Goal: Information Seeking & Learning: Learn about a topic

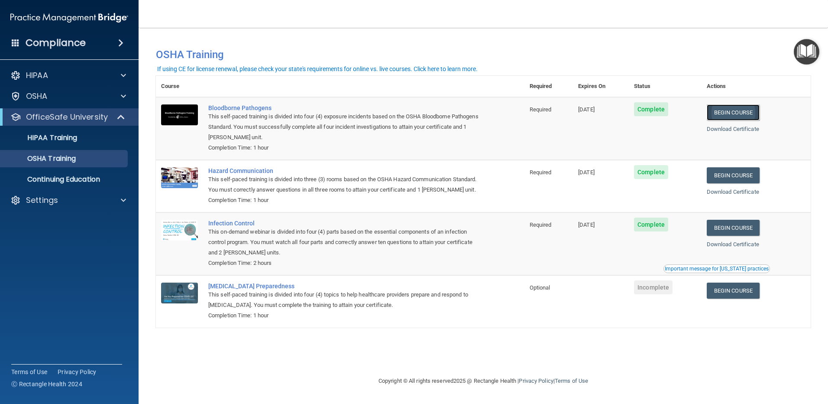
click at [741, 110] on link "Begin Course" at bounding box center [733, 112] width 53 height 16
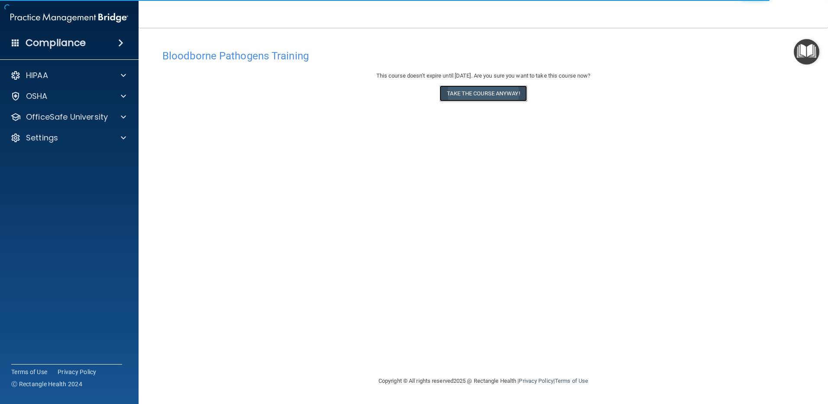
click at [490, 92] on button "Take the course anyway!" at bounding box center [483, 93] width 87 height 16
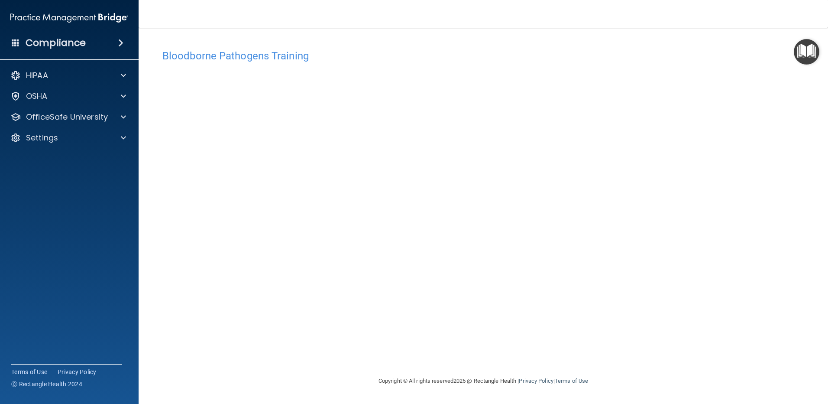
click at [799, 49] on img "Open Resource Center" at bounding box center [807, 52] width 26 height 26
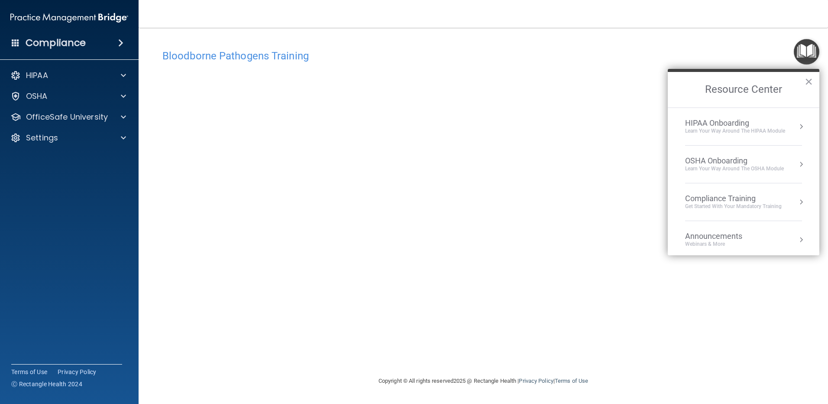
click at [735, 54] on h4 "Bloodborne Pathogens Training" at bounding box center [483, 55] width 642 height 11
click at [808, 84] on button "×" at bounding box center [809, 81] width 8 height 14
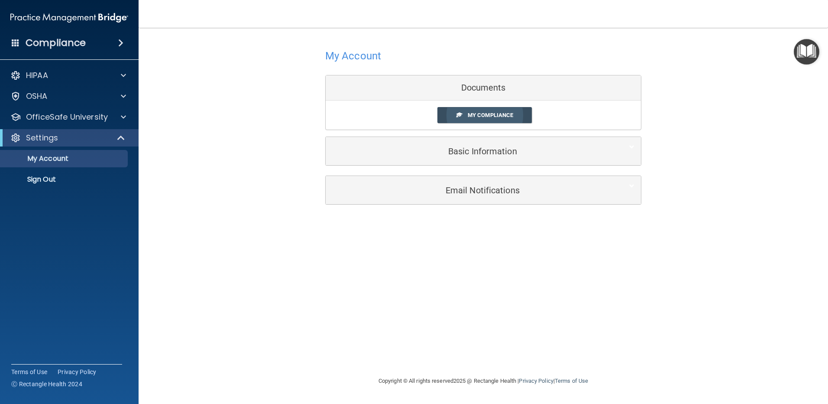
click at [481, 113] on span "My Compliance" at bounding box center [490, 115] width 45 height 6
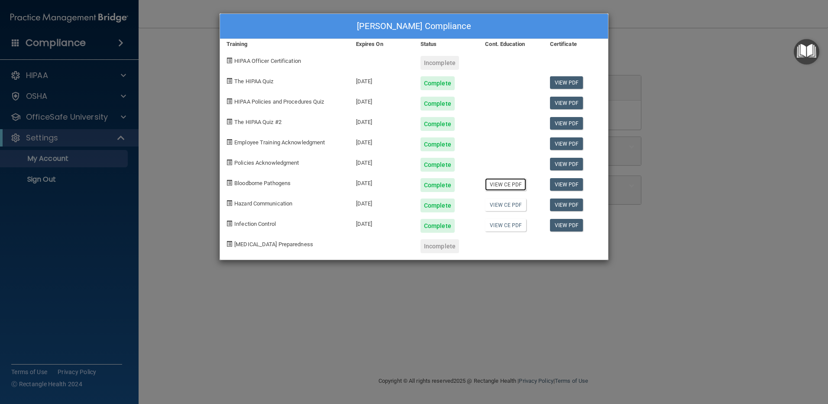
click at [511, 184] on link "View CE PDF" at bounding box center [505, 184] width 41 height 13
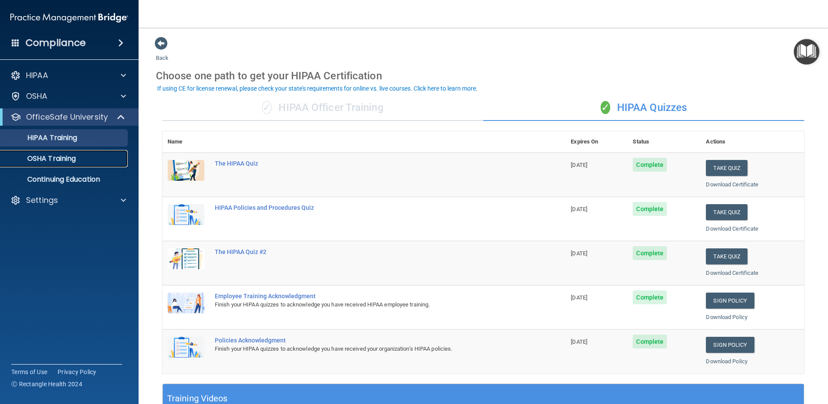
click at [58, 158] on p "OSHA Training" at bounding box center [41, 158] width 70 height 9
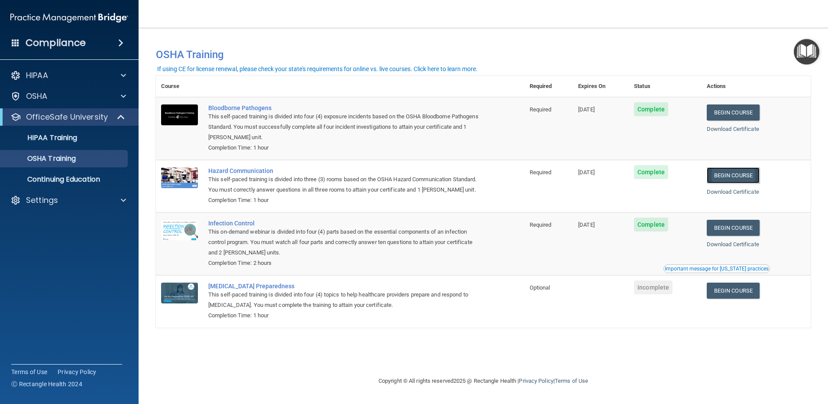
click at [741, 171] on link "Begin Course" at bounding box center [733, 175] width 53 height 16
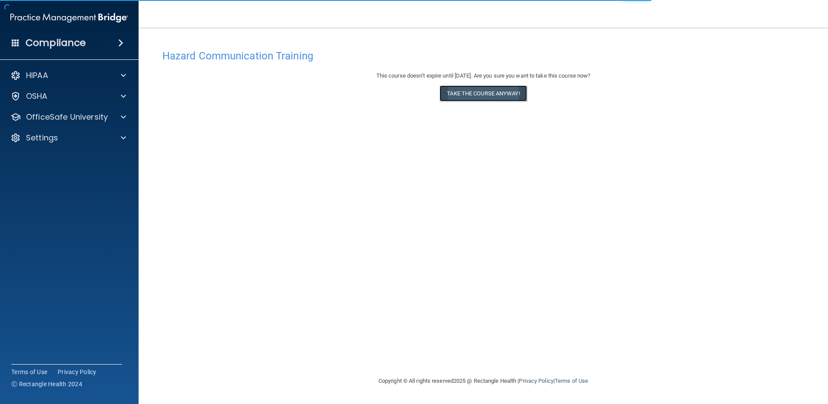
click at [485, 94] on button "Take the course anyway!" at bounding box center [483, 93] width 87 height 16
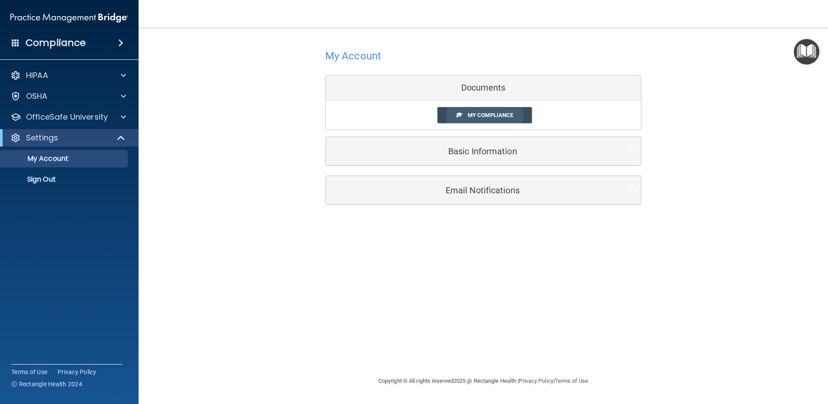
click at [466, 118] on link "My Compliance" at bounding box center [484, 115] width 95 height 16
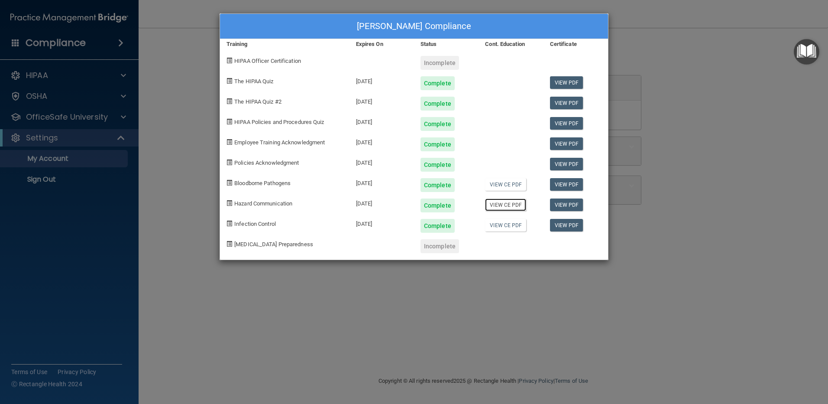
click at [513, 207] on link "View CE PDF" at bounding box center [505, 204] width 41 height 13
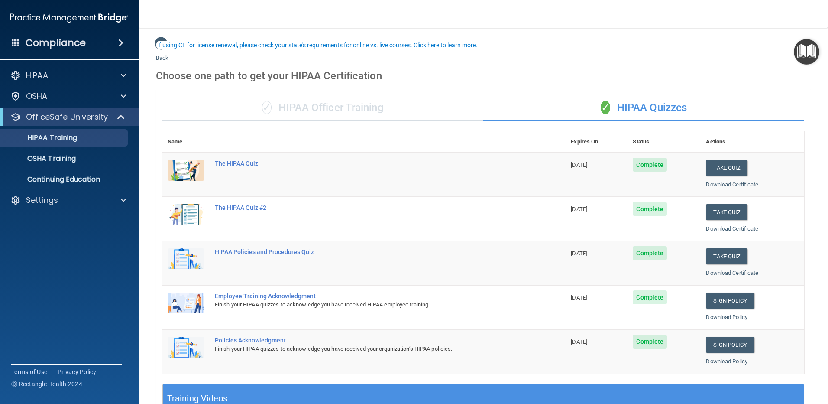
scroll to position [43, 0]
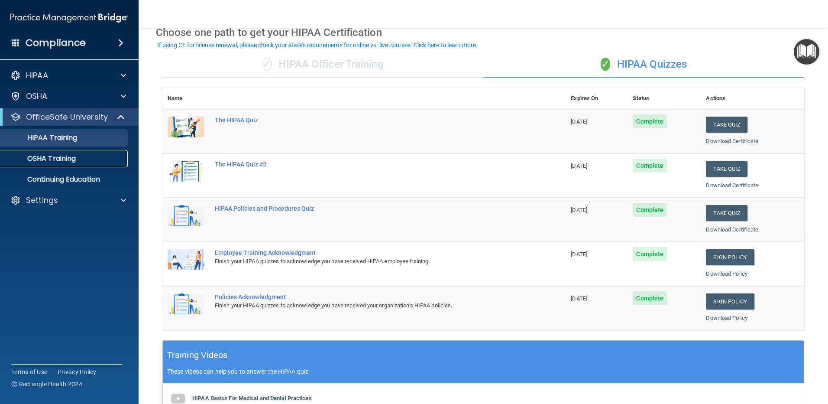
click at [72, 160] on p "OSHA Training" at bounding box center [41, 158] width 70 height 9
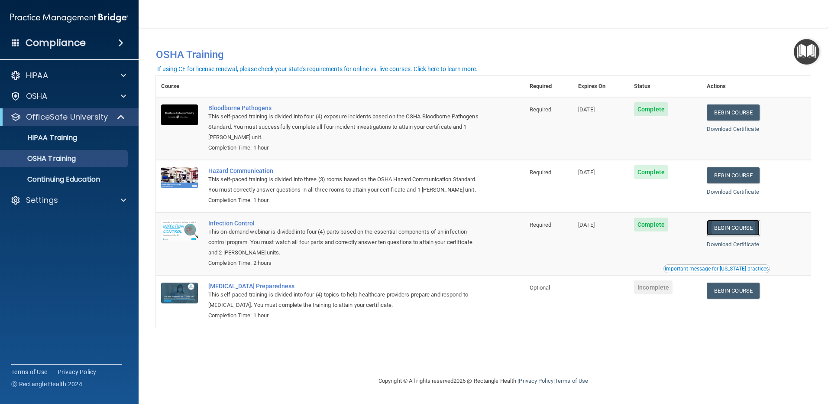
click at [753, 236] on link "Begin Course" at bounding box center [733, 228] width 53 height 16
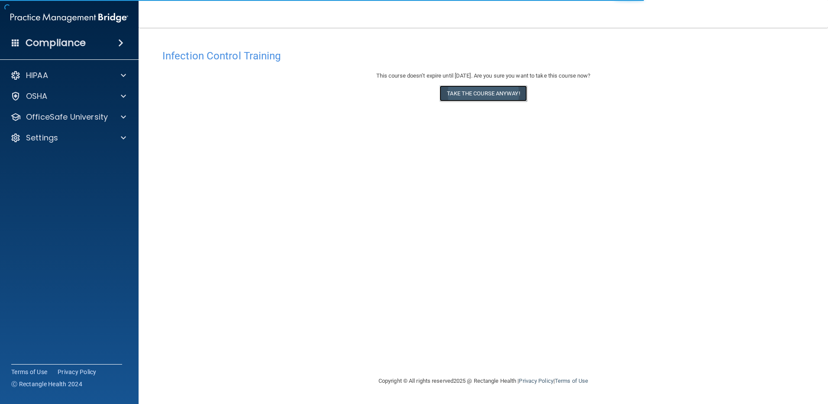
click at [465, 95] on button "Take the course anyway!" at bounding box center [483, 93] width 87 height 16
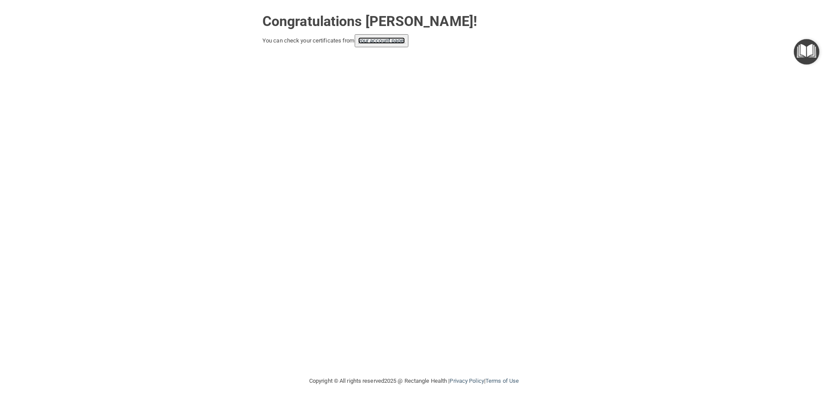
click at [384, 41] on link "your account page!" at bounding box center [381, 40] width 47 height 6
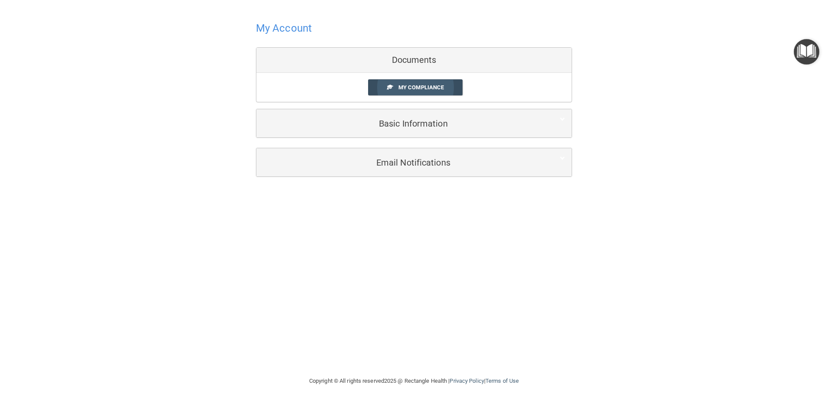
click at [420, 83] on link "My Compliance" at bounding box center [415, 87] width 95 height 16
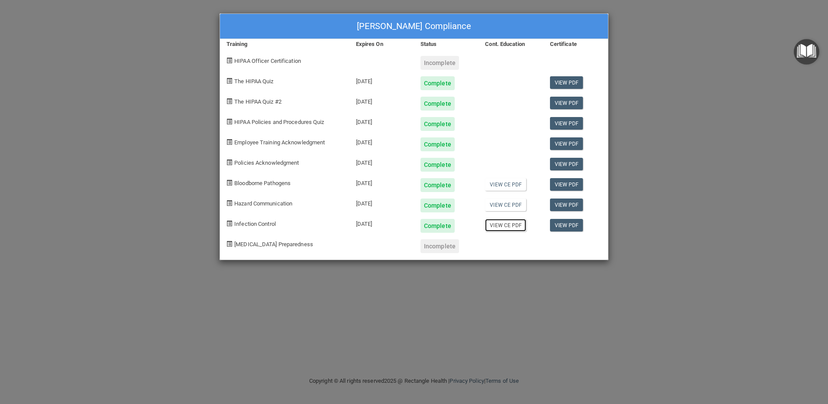
click at [504, 224] on link "View CE PDF" at bounding box center [505, 225] width 41 height 13
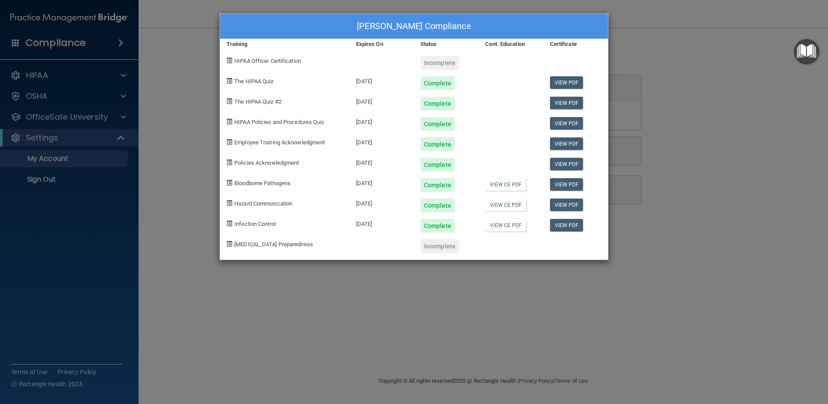
click at [708, 128] on div "Gary Davis's Compliance Training Expires On Status Cont. Education Certificate …" at bounding box center [414, 202] width 828 height 404
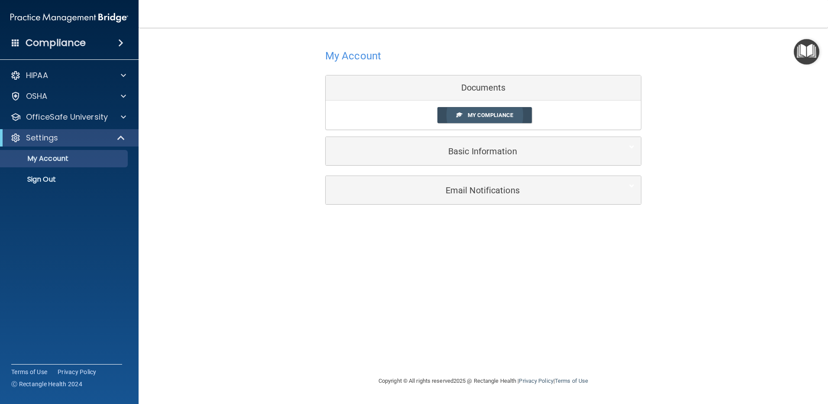
click at [485, 114] on span "My Compliance" at bounding box center [490, 115] width 45 height 6
